Goal: Task Accomplishment & Management: Use online tool/utility

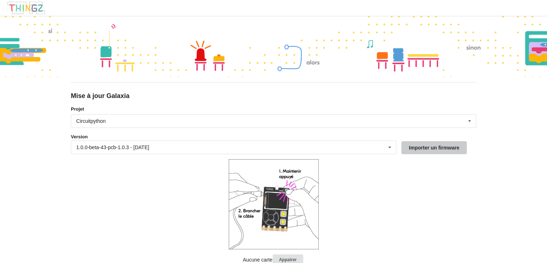
click at [453, 143] on button "Importer un firmware" at bounding box center [433, 147] width 65 height 13
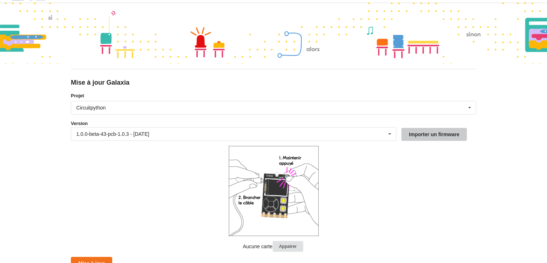
scroll to position [20, 0]
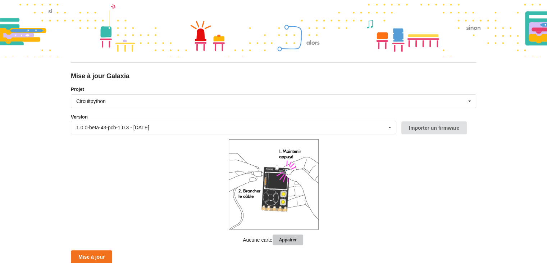
click at [287, 236] on button "Appairer" at bounding box center [288, 239] width 31 height 11
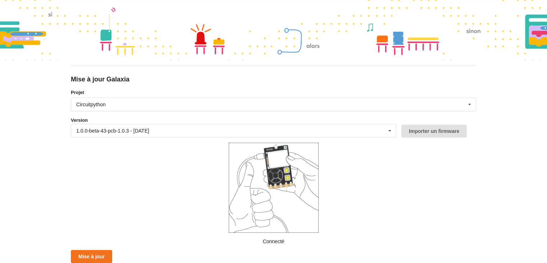
scroll to position [16, 0]
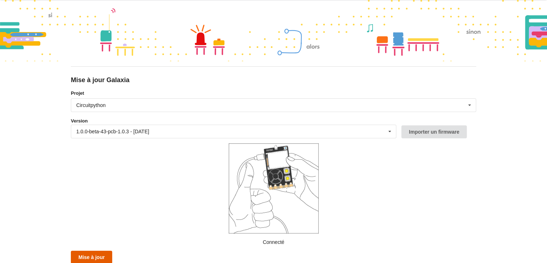
click at [93, 254] on button "Mise à jour" at bounding box center [91, 256] width 41 height 13
click at [378, 212] on form "Projet Circuitpython Micropython Circuitpython Version 1.0.0-beta-43-pcb-1.0.3 …" at bounding box center [273, 177] width 405 height 174
click at [100, 257] on button "Mise à jour" at bounding box center [91, 256] width 41 height 13
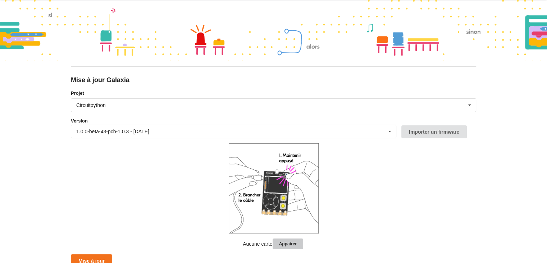
click at [292, 240] on button "Appairer" at bounding box center [288, 243] width 31 height 11
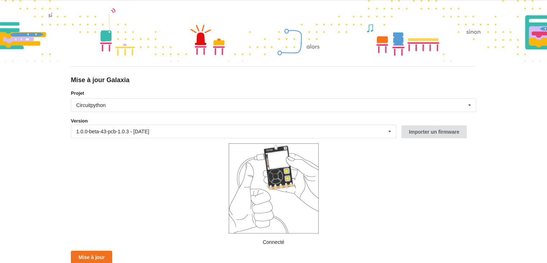
click at [142, 231] on form "Projet Circuitpython Micropython Circuitpython Version 1.0.0-beta-43-pcb-1.0.3 …" at bounding box center [273, 177] width 405 height 174
click at [174, 130] on div "1.0.0-beta-43-pcb-1.0.3 - [DATE] 1.0.0-beta-43-pcb-1.0.3 - [DATE] 1.0.0-beta-42…" at bounding box center [233, 131] width 325 height 14
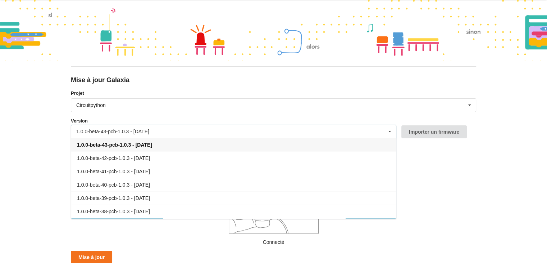
click at [174, 130] on div "1.0.0-beta-43-pcb-1.0.3 - [DATE] 1.0.0-beta-43-pcb-1.0.3 - [DATE] 1.0.0-beta-42…" at bounding box center [233, 131] width 325 height 14
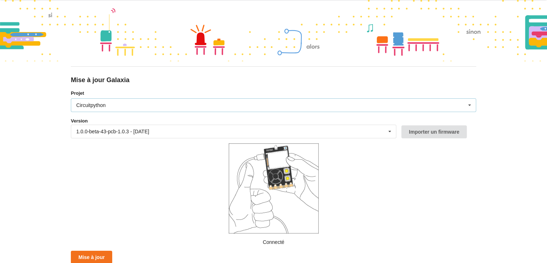
click at [469, 105] on icon at bounding box center [469, 105] width 11 height 13
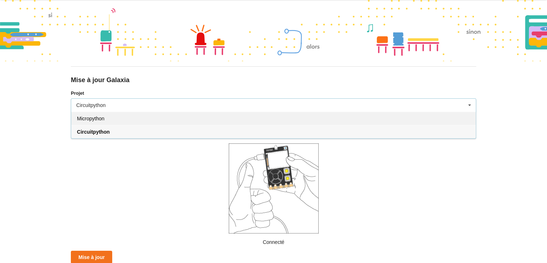
click at [80, 118] on span "Micropython" at bounding box center [90, 118] width 27 height 6
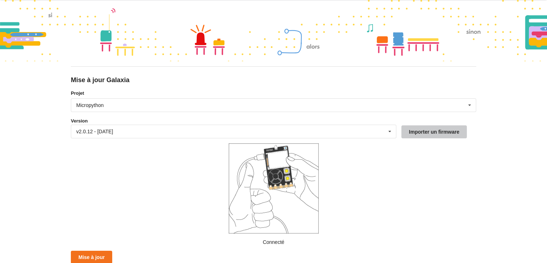
click at [426, 127] on button "Importer un firmware" at bounding box center [433, 131] width 65 height 13
click at [92, 253] on button "Mise à jour" at bounding box center [91, 256] width 41 height 13
click at [200, 106] on div "Micropython Micropython Circuitpython" at bounding box center [273, 105] width 405 height 14
click at [104, 256] on button "Mise à jour" at bounding box center [91, 256] width 41 height 13
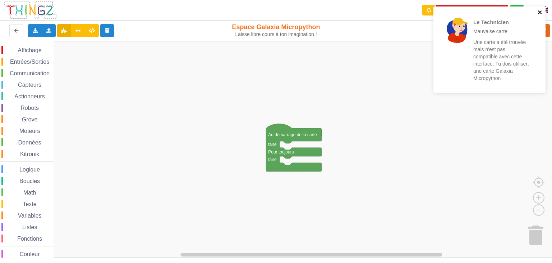
click at [539, 10] on icon "close" at bounding box center [540, 12] width 5 height 6
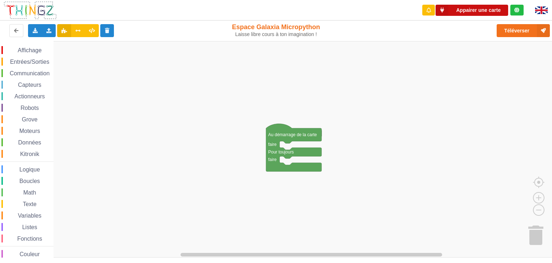
click at [477, 12] on button "Appairer une carte" at bounding box center [472, 10] width 73 height 11
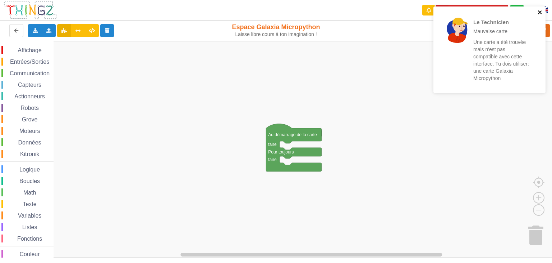
click at [542, 11] on icon "close" at bounding box center [540, 12] width 5 height 6
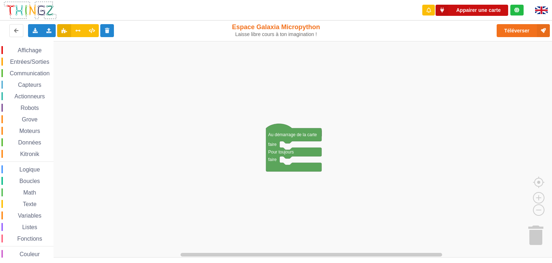
click at [483, 8] on button "Appairer une carte" at bounding box center [472, 10] width 73 height 11
click at [491, 10] on button "Appairer une carte" at bounding box center [472, 10] width 73 height 11
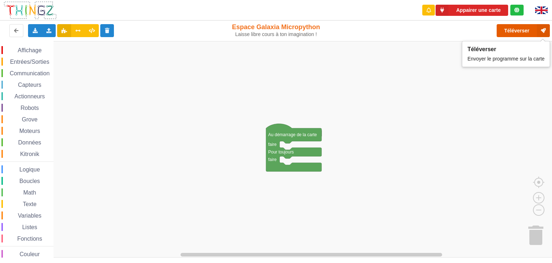
click at [522, 26] on button "Téléverser" at bounding box center [523, 30] width 53 height 13
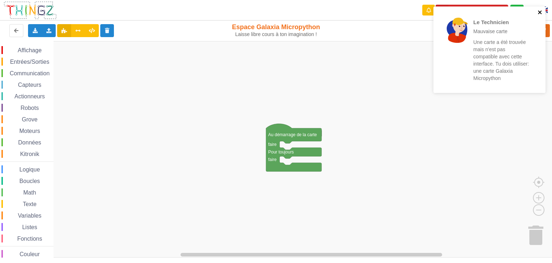
click at [539, 14] on icon "close" at bounding box center [540, 12] width 4 height 4
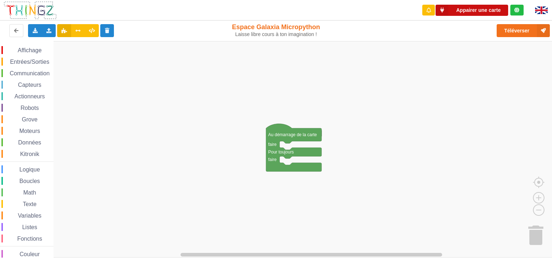
click at [490, 8] on button "Appairer une carte" at bounding box center [472, 10] width 73 height 11
click at [39, 53] on span "Affichage" at bounding box center [30, 50] width 26 height 6
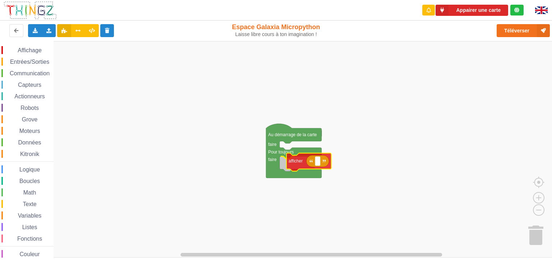
click at [299, 163] on div "Affichage Entrées/Sorties Communication Capteurs Actionneurs Robots Grove Moteu…" at bounding box center [278, 149] width 557 height 216
click at [309, 165] on rect "Espace de travail de Blocky" at bounding box center [310, 163] width 5 height 9
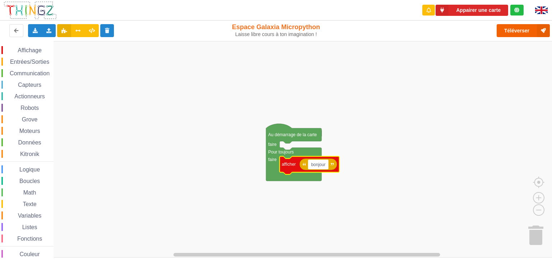
type input "bonjour"
click at [522, 29] on button "Téléverser" at bounding box center [523, 30] width 53 height 13
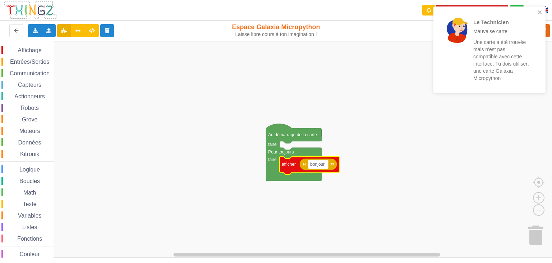
click at [409, 66] on rect "Espace de travail de Blocky" at bounding box center [278, 149] width 557 height 216
click at [544, 13] on div "Le Technicien Mauvaise carte Une carte a été trouvée mais n'est pas compatible …" at bounding box center [490, 49] width 112 height 86
